Goal: Use online tool/utility

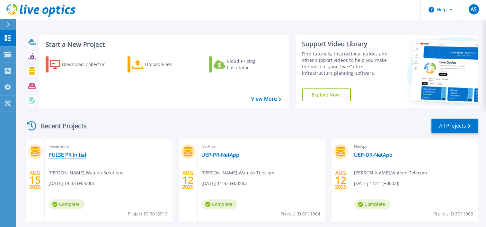
click at [65, 155] on link "PULSE PR Initial" at bounding box center [67, 155] width 38 height 6
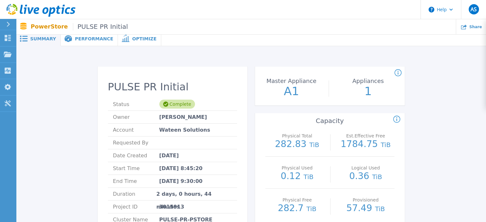
scroll to position [3, 0]
click at [133, 41] on span "Optimize" at bounding box center [144, 39] width 24 height 4
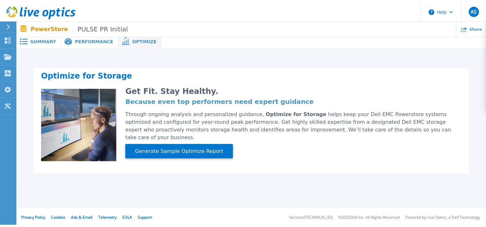
scroll to position [0, 0]
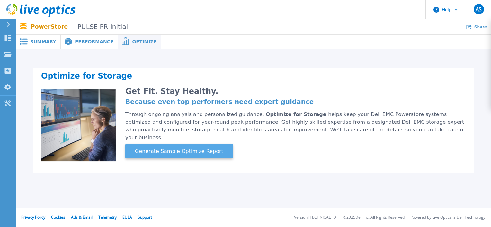
click at [161, 148] on button "Generate Sample Optimize Report" at bounding box center [179, 151] width 108 height 14
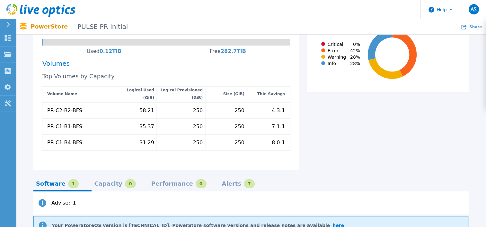
scroll to position [253, 0]
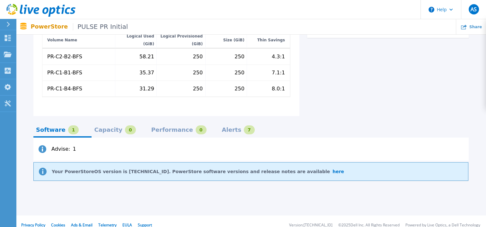
click at [104, 127] on div "Capacity" at bounding box center [108, 129] width 28 height 5
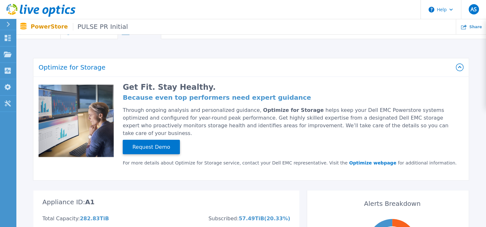
scroll to position [0, 0]
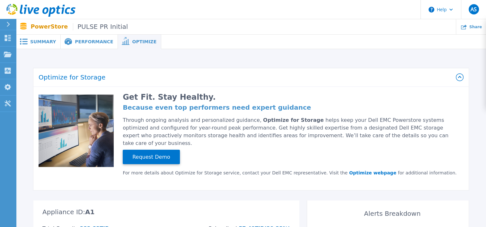
click at [76, 40] on span "Performance" at bounding box center [94, 41] width 38 height 4
